Goal: Use online tool/utility: Use online tool/utility

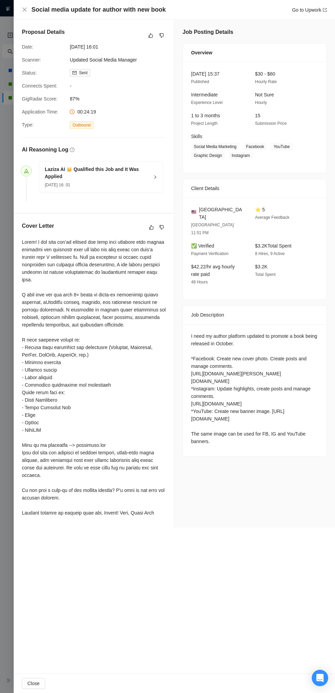
scroll to position [1522, 0]
